Goal: Task Accomplishment & Management: Use online tool/utility

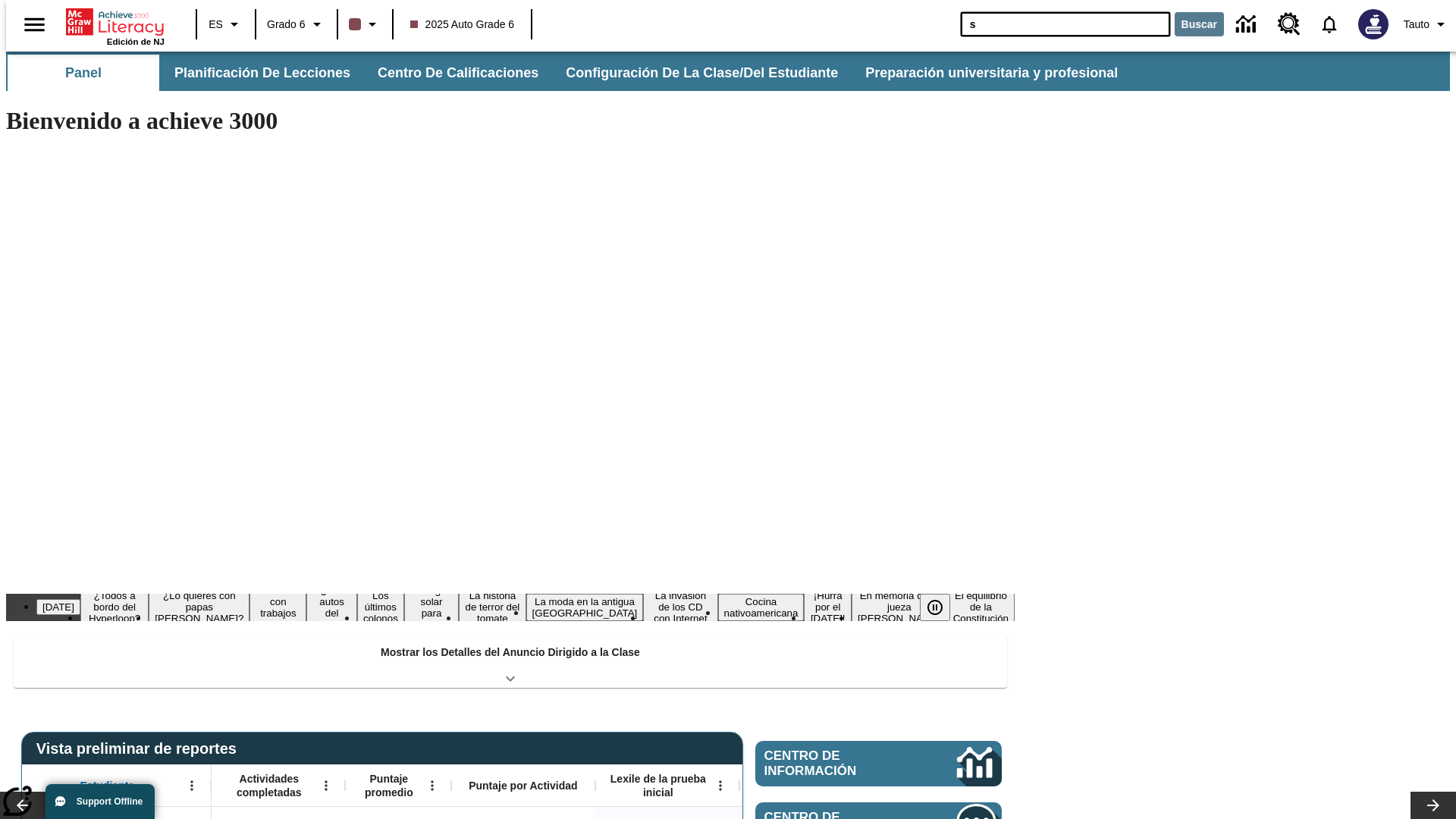
type input "s"
click at [1190, 25] on button "Buscar" at bounding box center [1199, 25] width 49 height 25
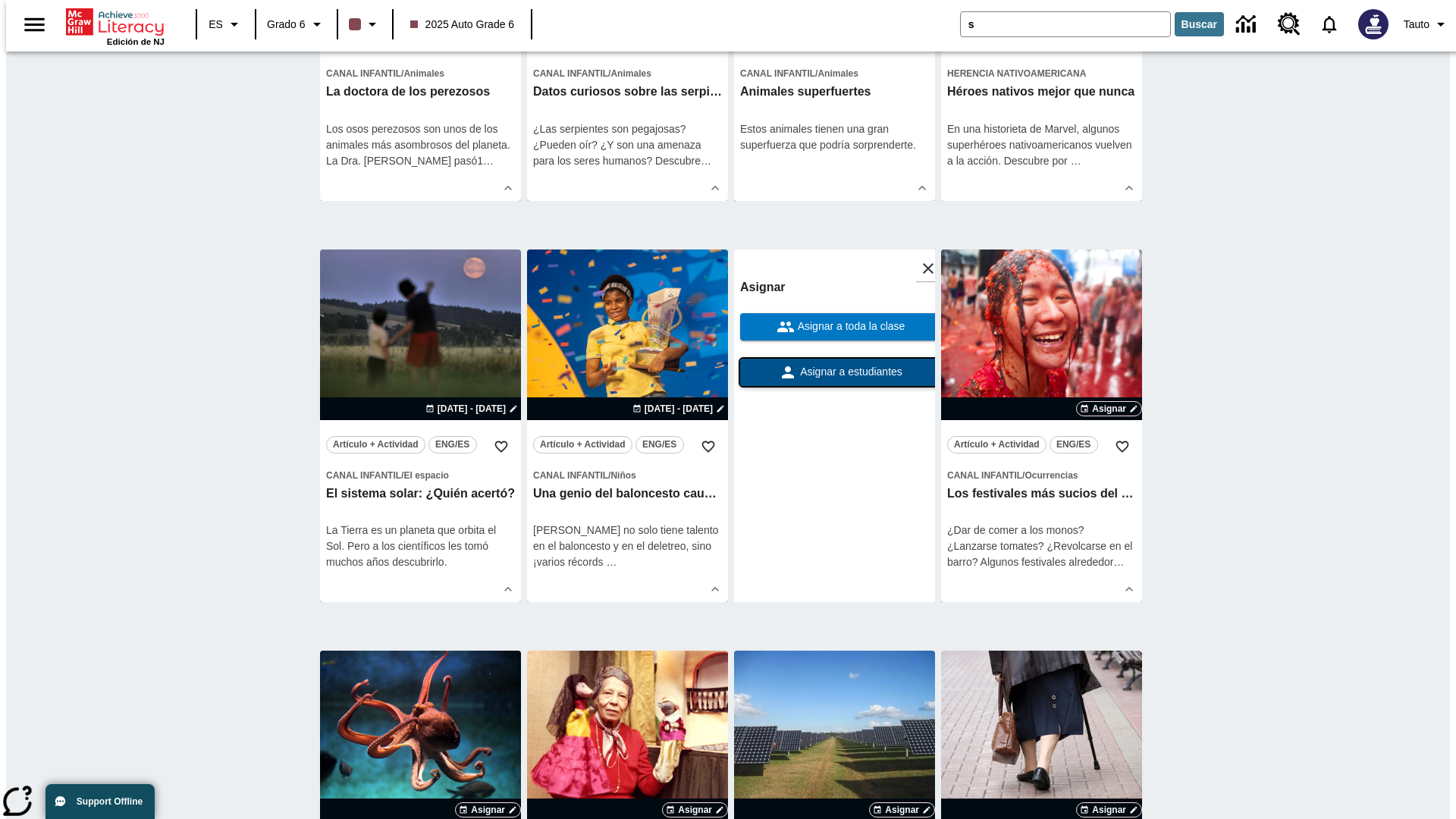
click at [834, 373] on span "Asignar a estudiantes" at bounding box center [850, 372] width 106 height 16
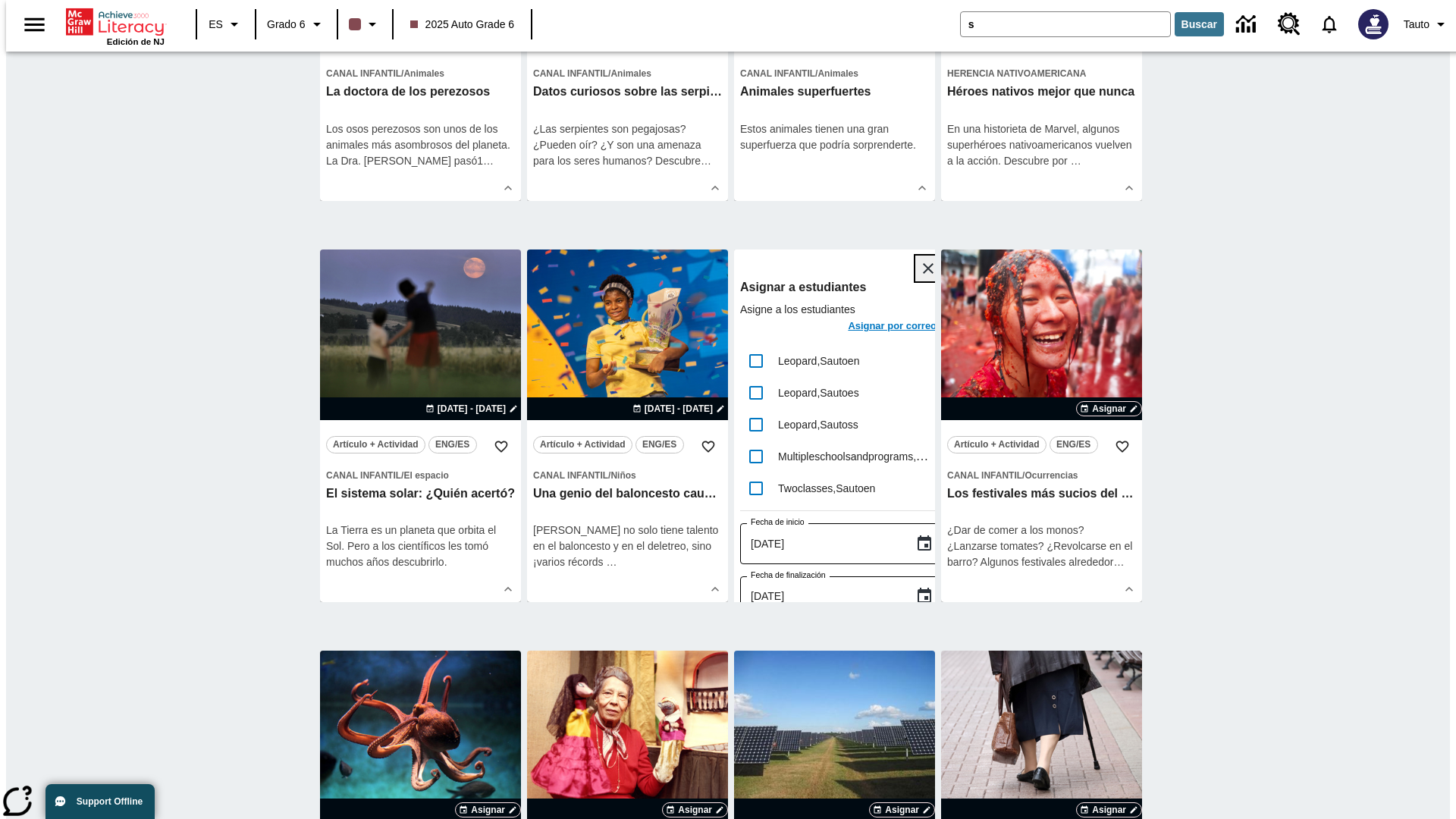
click at [922, 269] on icon "Cerrar" at bounding box center [928, 268] width 11 height 11
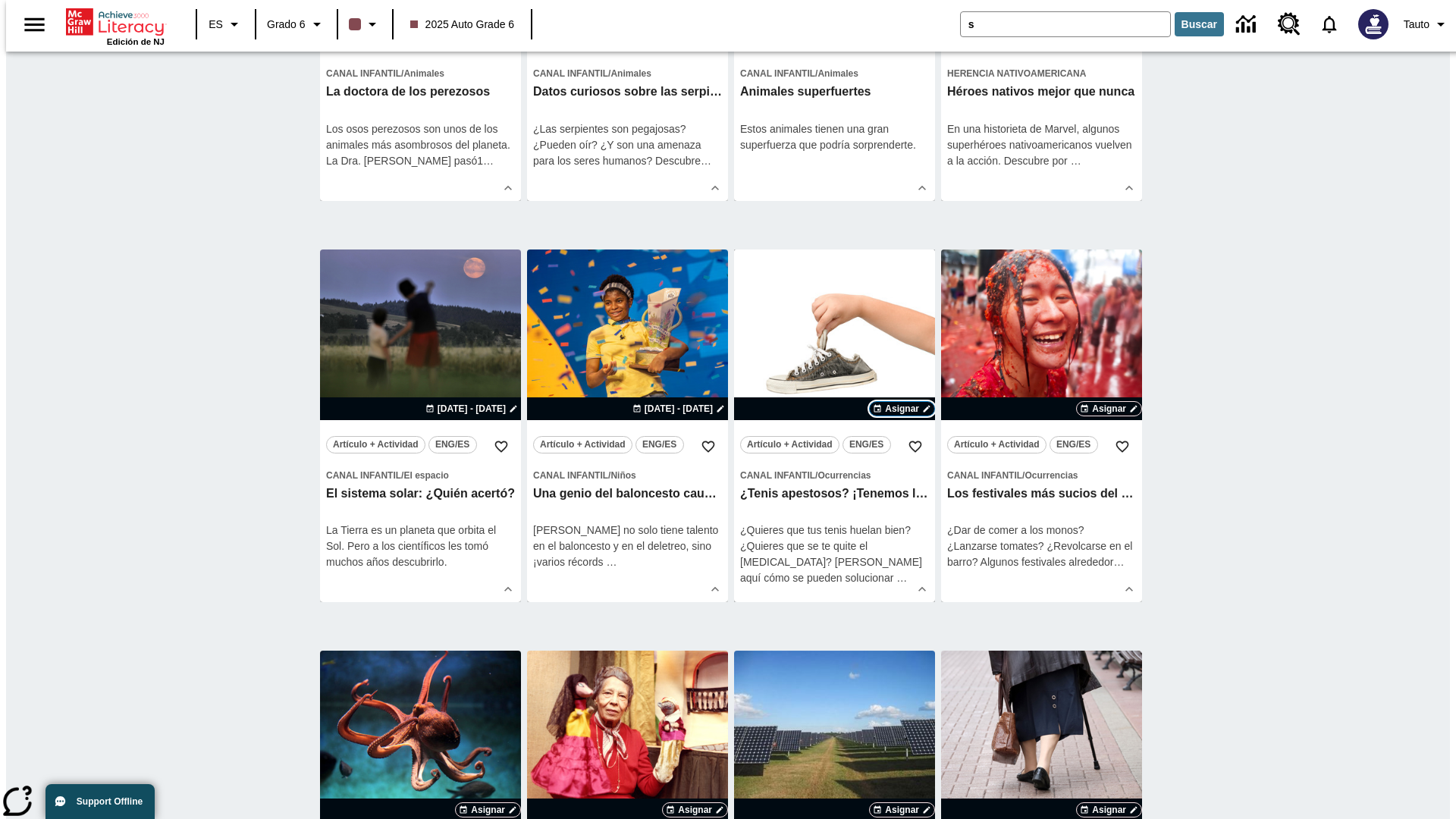
click at [901, 409] on span "Asignar" at bounding box center [901, 408] width 34 height 13
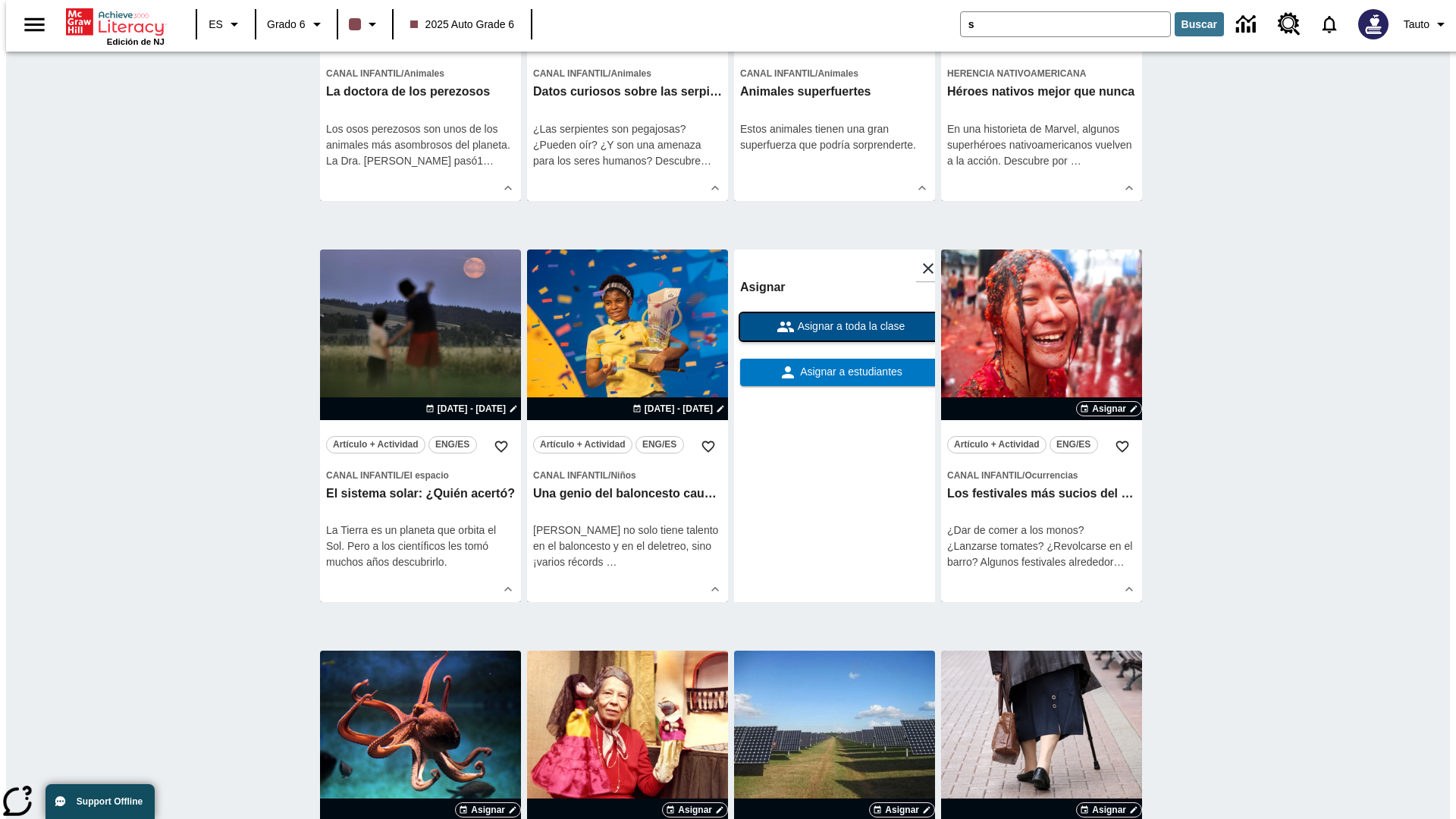
click at [834, 327] on span "Asignar a toda la clase" at bounding box center [850, 326] width 111 height 16
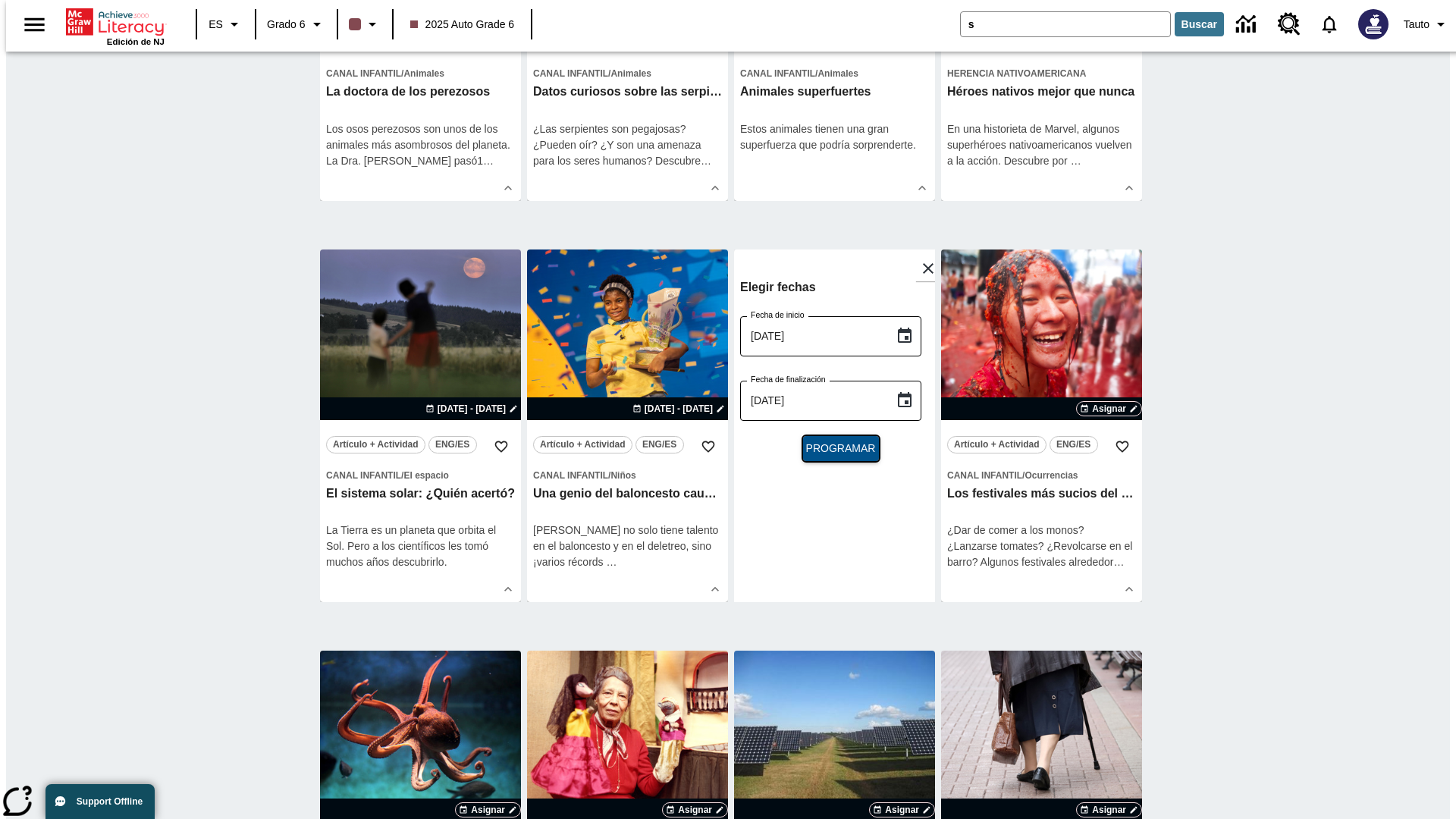
click at [834, 450] on span "Programar" at bounding box center [840, 449] width 70 height 16
